Goal: Find specific page/section: Find specific page/section

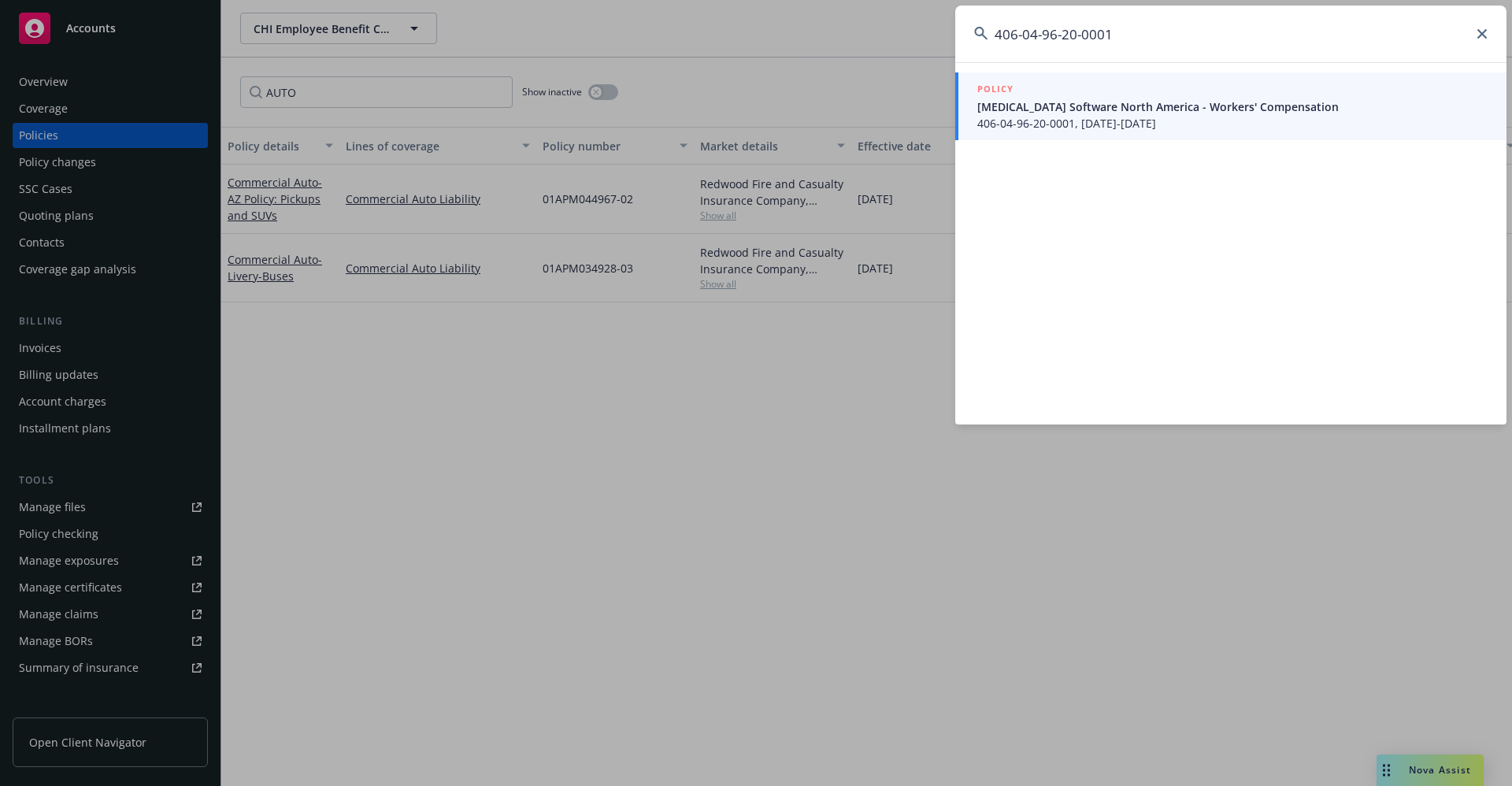
click at [1116, 34] on input "406-04-96-20-0001" at bounding box center [1231, 34] width 551 height 57
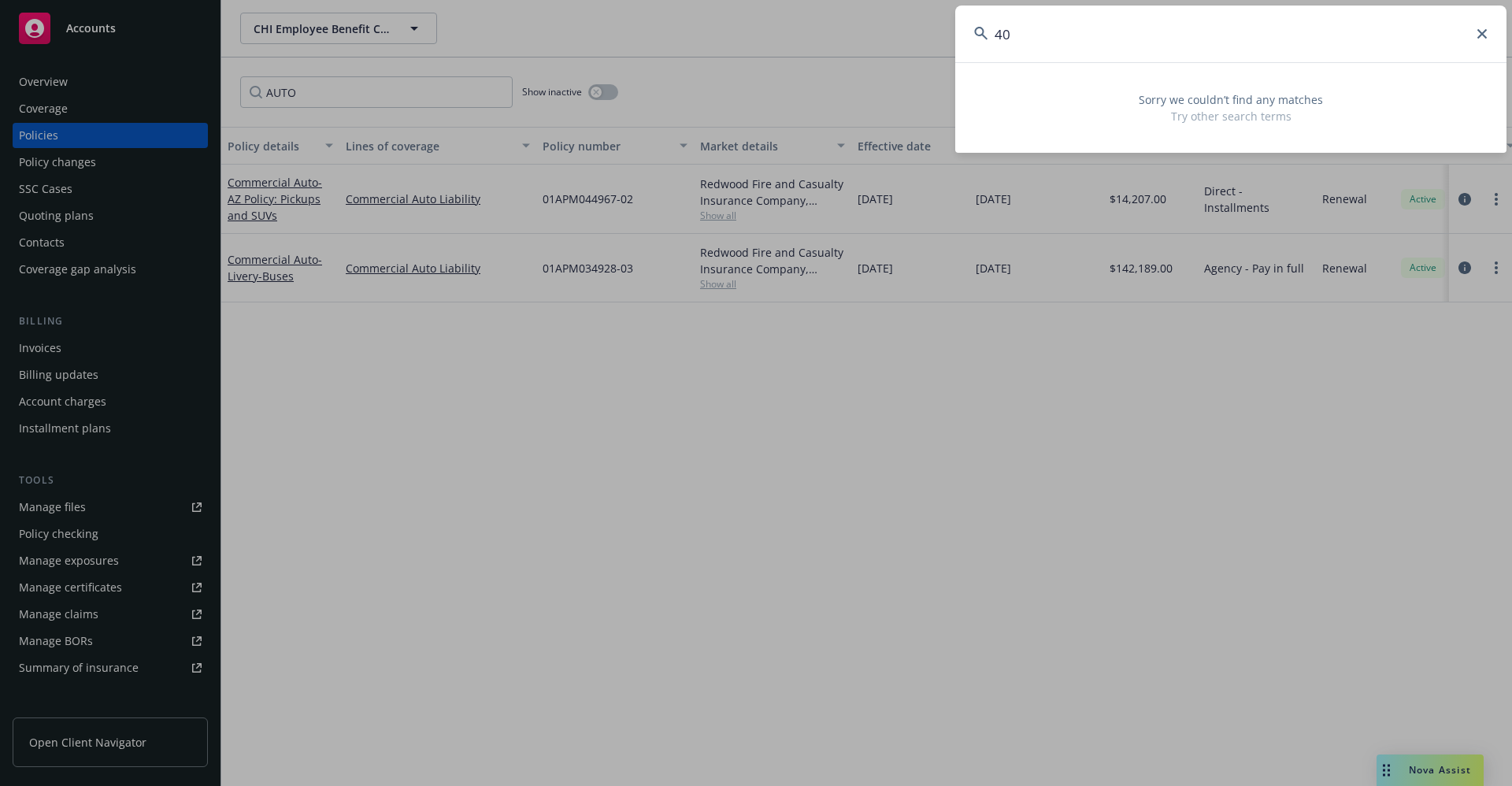
type input "4"
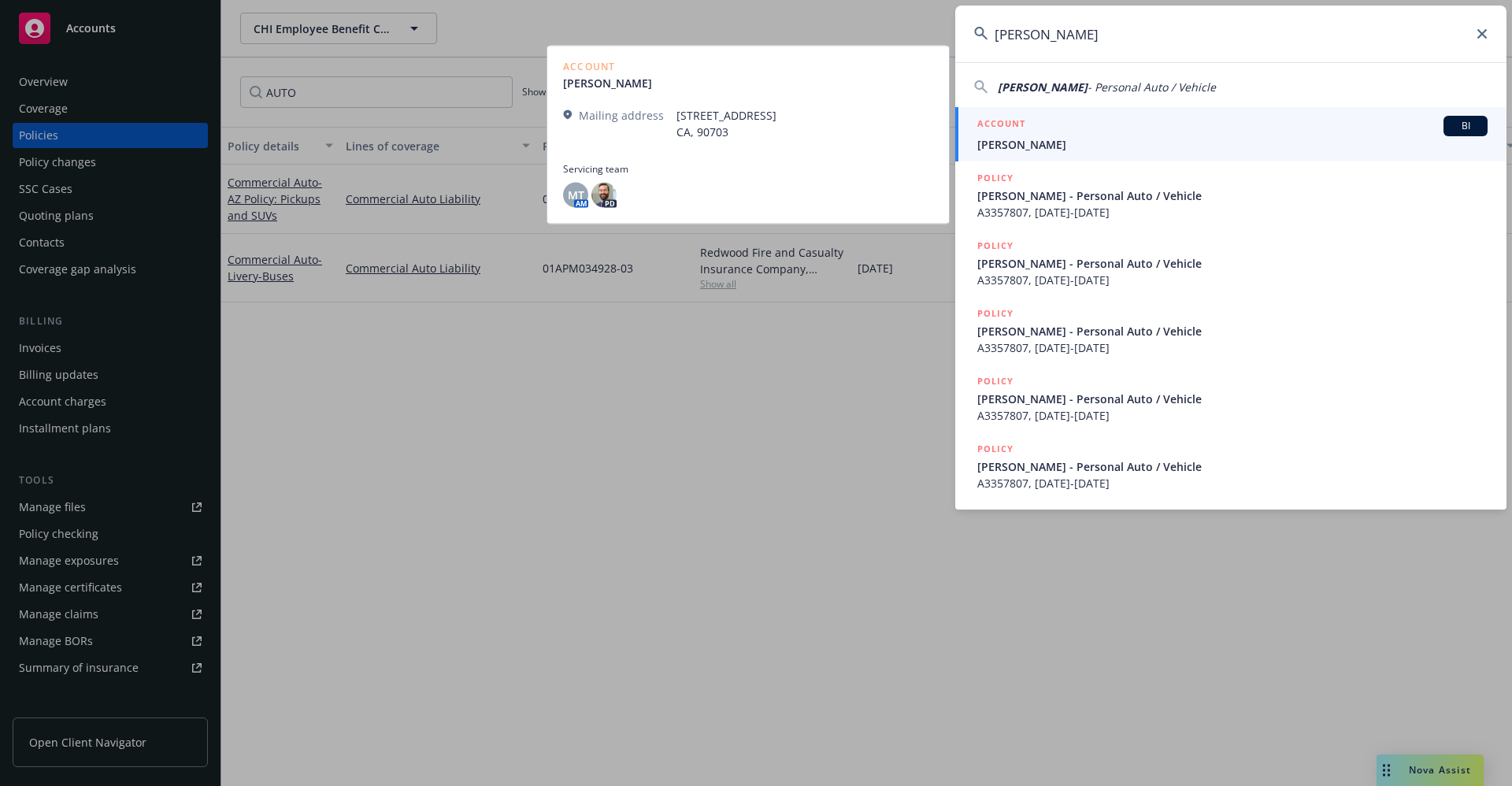
type input "[PERSON_NAME]"
click at [1053, 138] on span "[PERSON_NAME]" at bounding box center [1233, 144] width 510 height 16
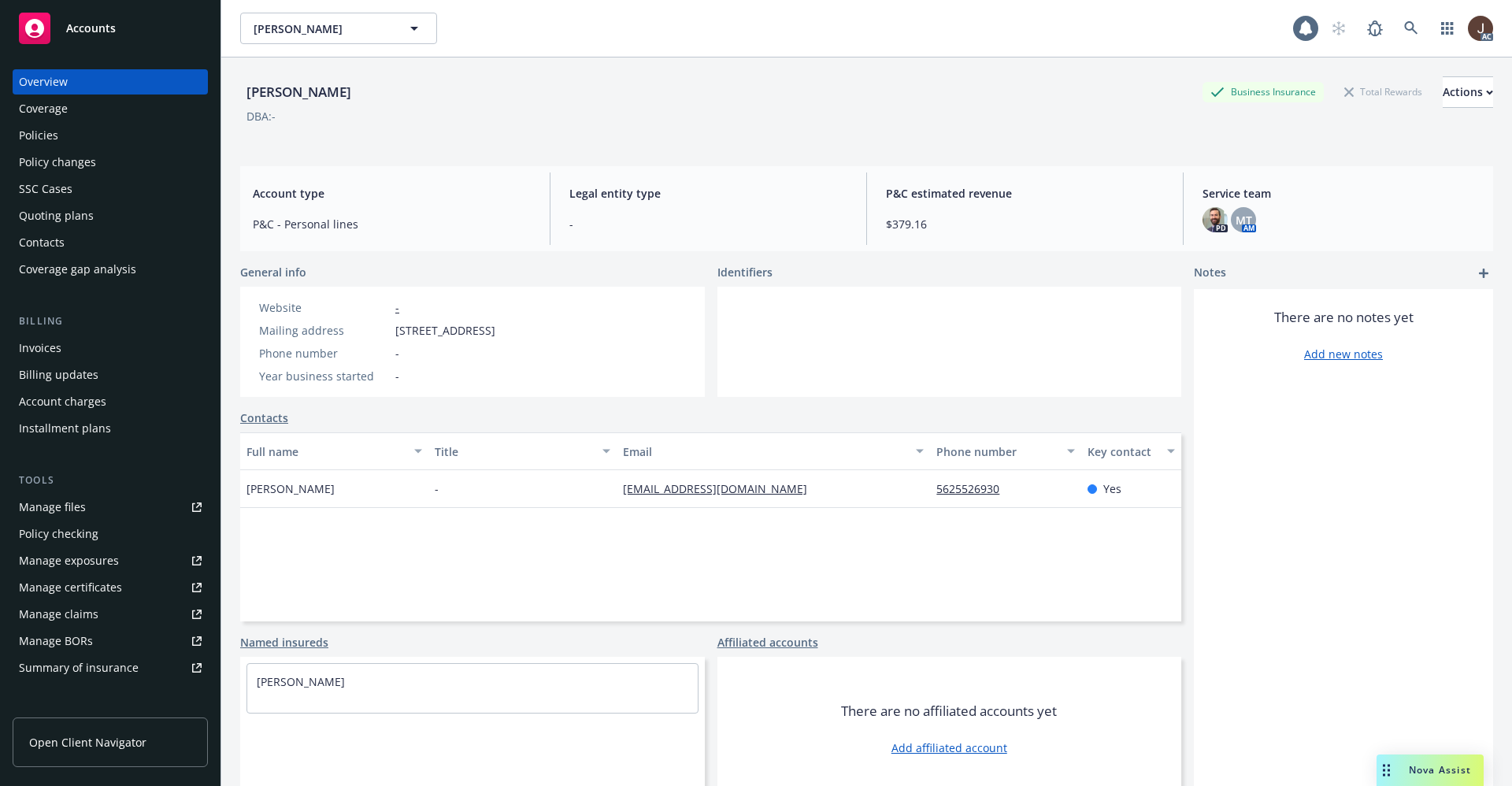
click at [34, 141] on div "Policies" at bounding box center [39, 135] width 40 height 25
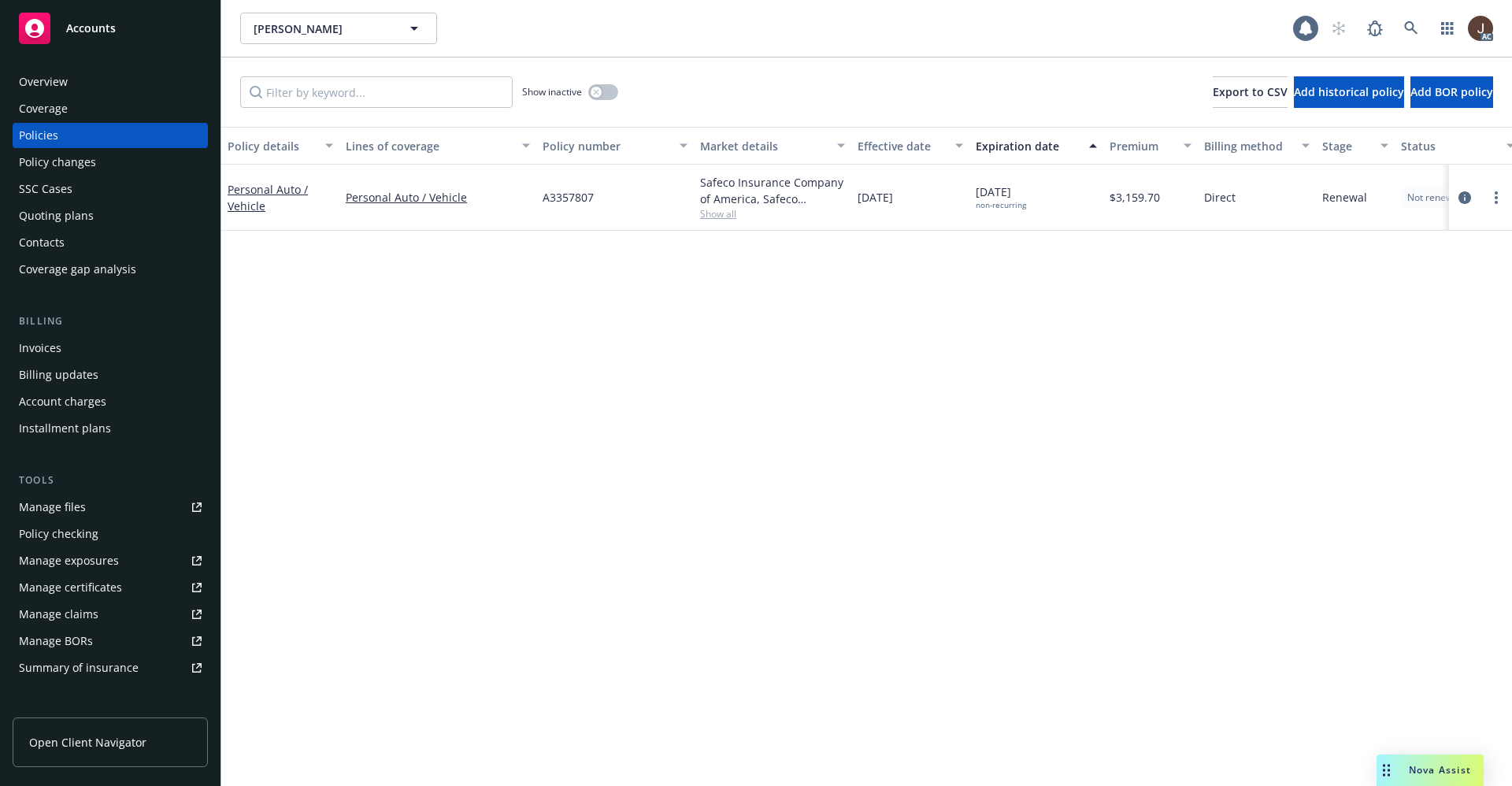
click at [544, 333] on div "Policy details Lines of coverage Policy number Market details Effective date Ex…" at bounding box center [867, 456] width 1291 height 659
click at [616, 93] on button "button" at bounding box center [603, 92] width 30 height 16
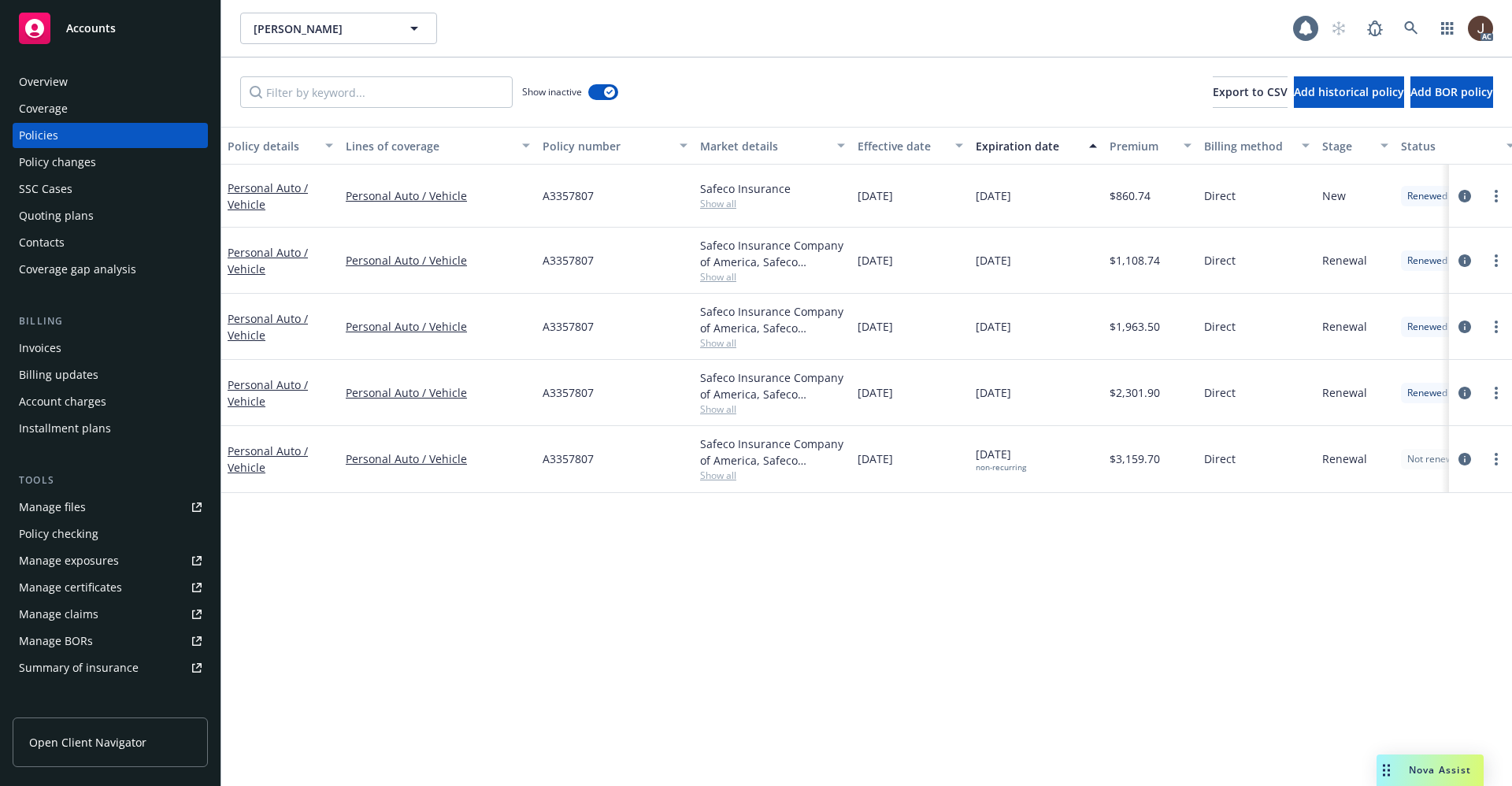
click at [768, 73] on div "Show inactive Export to CSV Add historical policy Add BOR policy" at bounding box center [867, 92] width 1291 height 69
